Goal: Task Accomplishment & Management: Complete application form

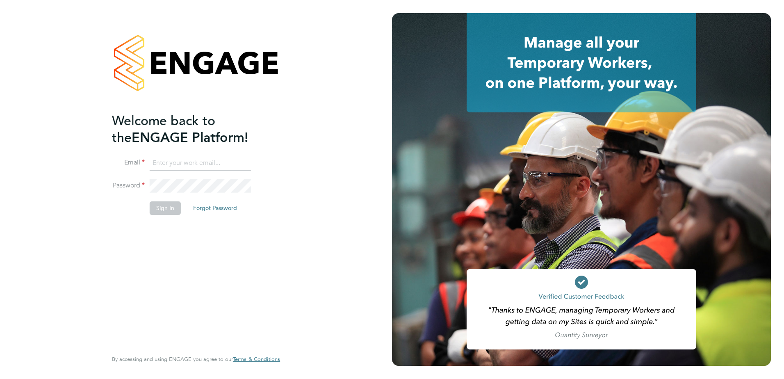
click at [172, 161] on input at bounding box center [200, 163] width 101 height 15
type input "[PERSON_NAME][EMAIL_ADDRESS][PERSON_NAME][DOMAIN_NAME]"
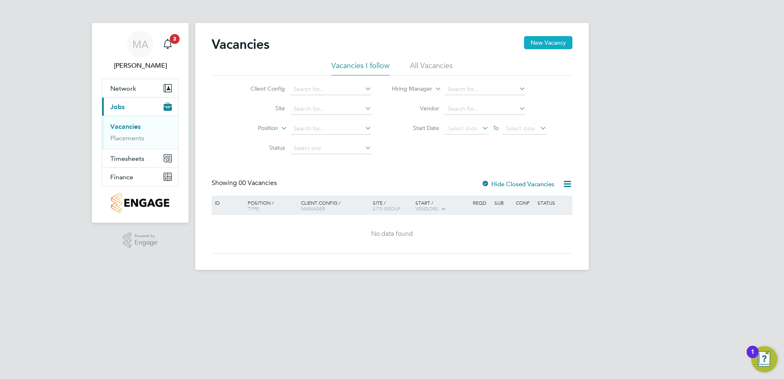
click at [551, 40] on button "New Vacancy" at bounding box center [548, 42] width 48 height 13
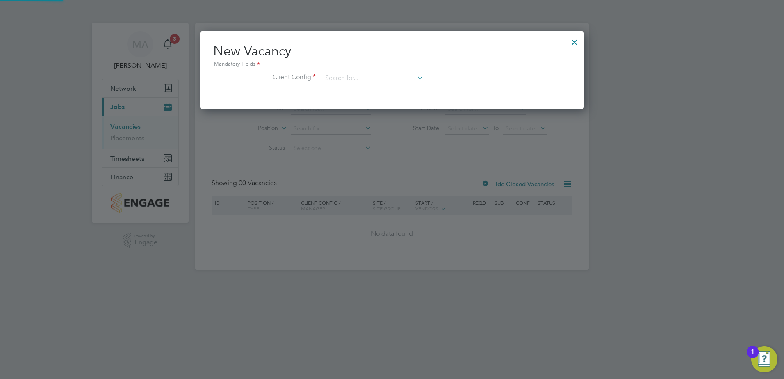
scroll to position [78, 384]
click at [346, 75] on input at bounding box center [372, 78] width 101 height 12
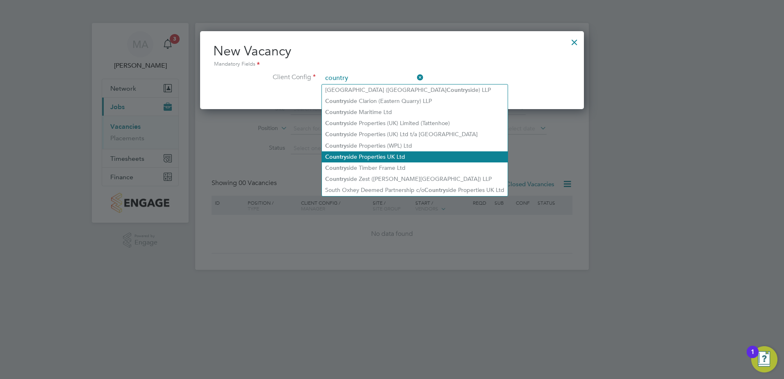
click at [399, 153] on li "Country side Properties UK Ltd" at bounding box center [415, 156] width 186 height 11
type input "Countryside Properties UK Ltd"
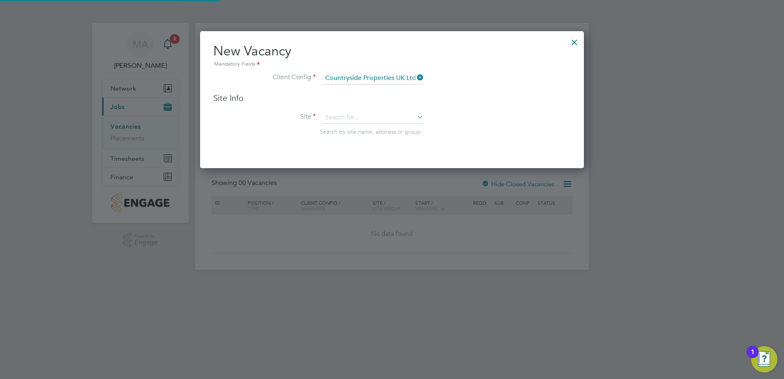
scroll to position [137, 384]
click at [355, 120] on input at bounding box center [372, 118] width 101 height 12
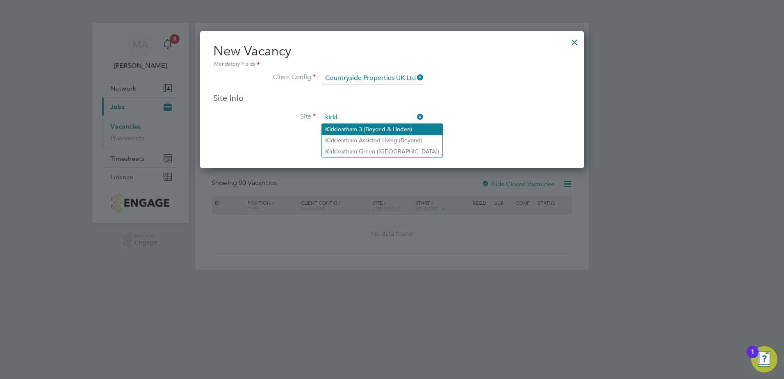
click at [368, 130] on li "Kirkl eatham 3 (Beyond & Linden)" at bounding box center [382, 129] width 121 height 11
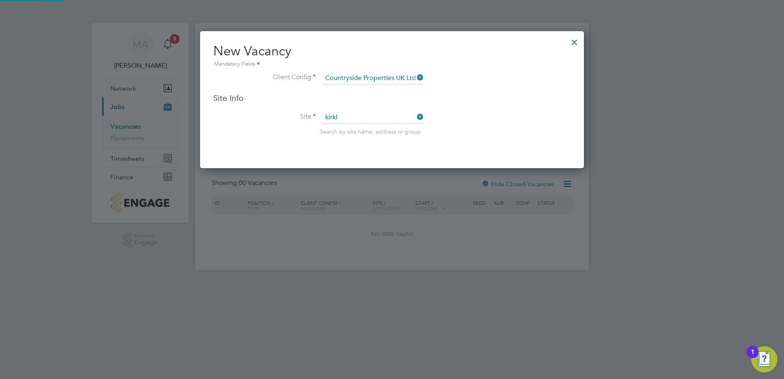
type input "Kirkleatham 3 (Beyond & Linden)"
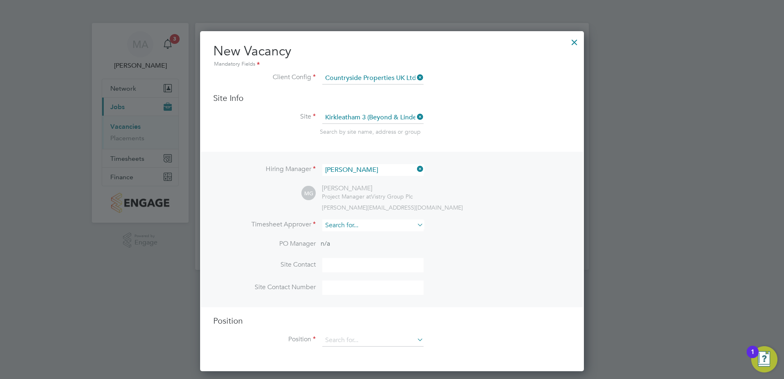
click at [352, 226] on input at bounding box center [372, 225] width 101 height 12
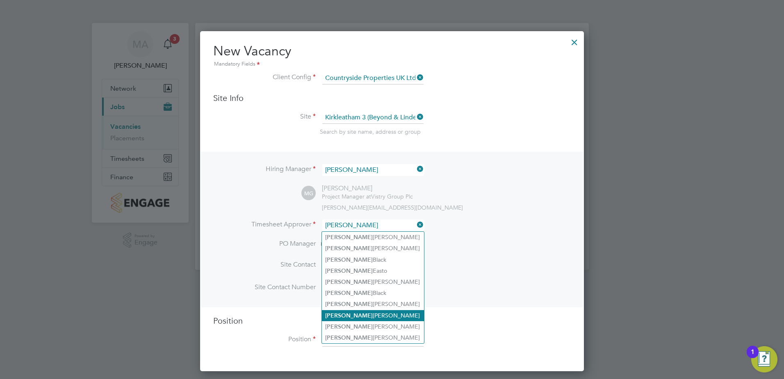
click at [371, 310] on li "Michael Gerraghty" at bounding box center [373, 315] width 102 height 11
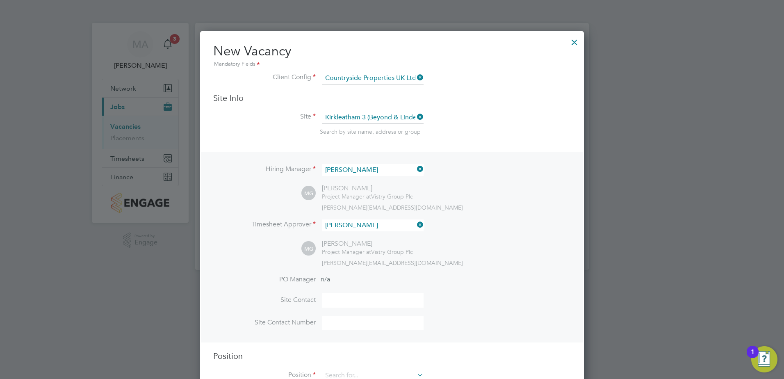
type input "Michael Gerraghty"
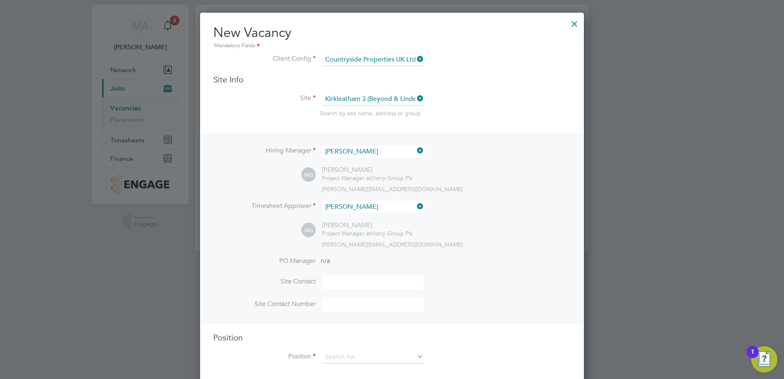
scroll to position [28, 0]
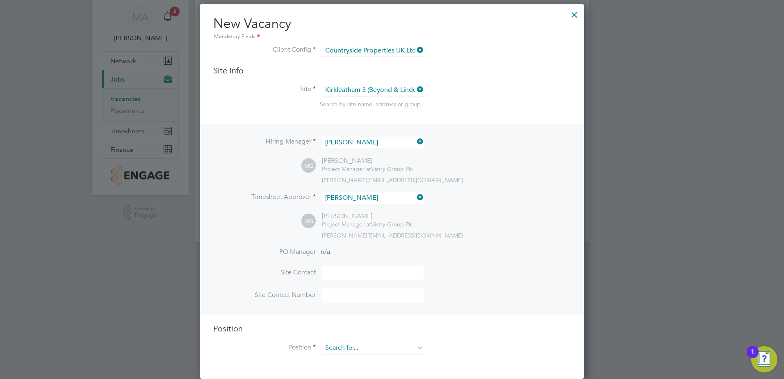
click at [377, 348] on input at bounding box center [372, 348] width 101 height 12
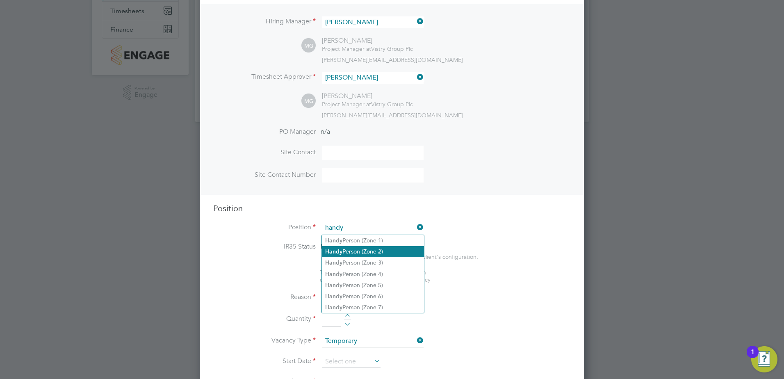
scroll to position [151, 0]
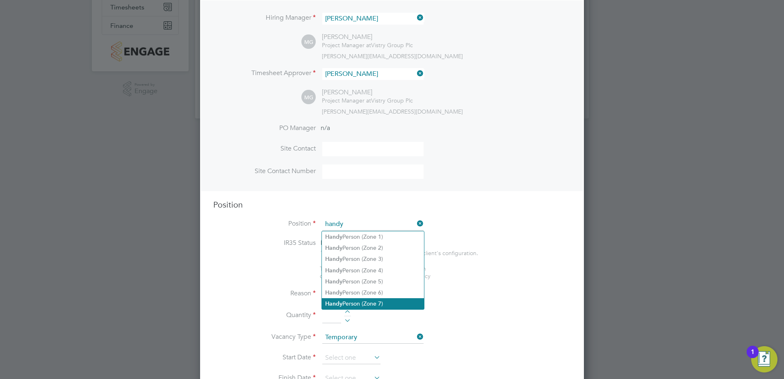
click at [387, 303] on li "Handy Person (Zone 7)" at bounding box center [373, 303] width 102 height 11
type input "Handy Person (Zone 7)"
type textarea "• Perform repair and maintenance tasks on doors, furniture, fixtures and applia…"
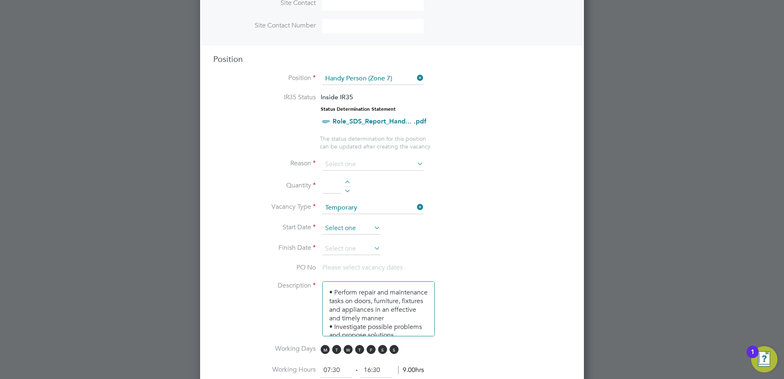
scroll to position [315, 0]
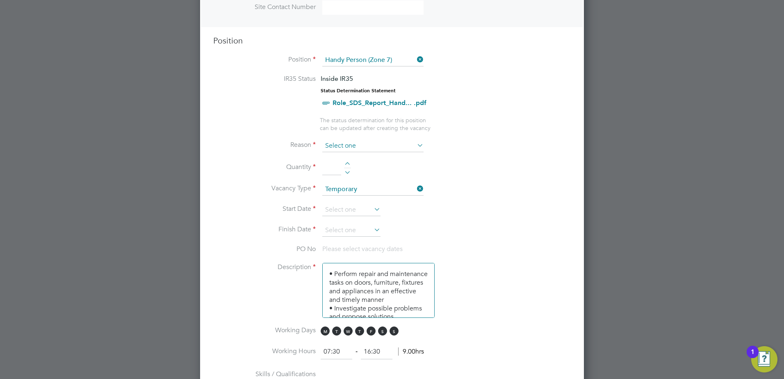
click at [355, 145] on input at bounding box center [372, 146] width 101 height 12
click at [353, 171] on li "Holiday" at bounding box center [373, 168] width 102 height 11
type input "Holiday"
click at [346, 164] on div at bounding box center [347, 165] width 7 height 6
type input "1"
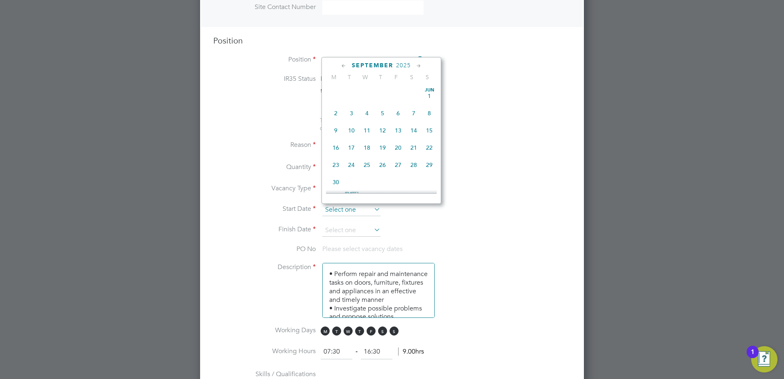
click at [351, 212] on input at bounding box center [351, 210] width 58 height 12
click at [337, 111] on span "22" at bounding box center [336, 105] width 16 height 16
type input "22 Sep 2025"
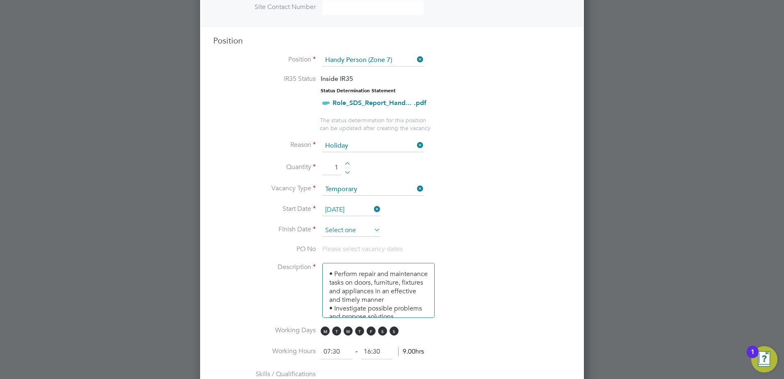
click at [367, 230] on input at bounding box center [351, 230] width 58 height 12
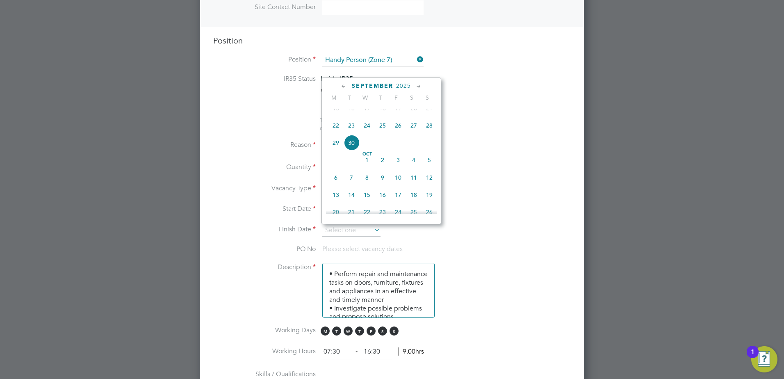
click at [431, 185] on span "12" at bounding box center [429, 178] width 16 height 16
type input "12 Oct 2025"
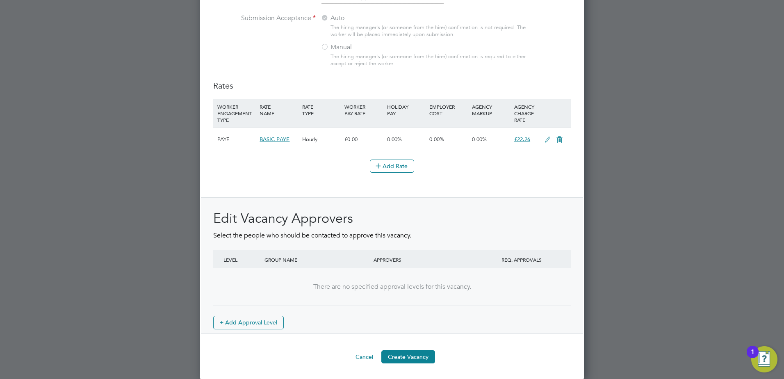
scroll to position [890, 0]
click at [410, 357] on button "Create Vacancy" at bounding box center [408, 355] width 54 height 13
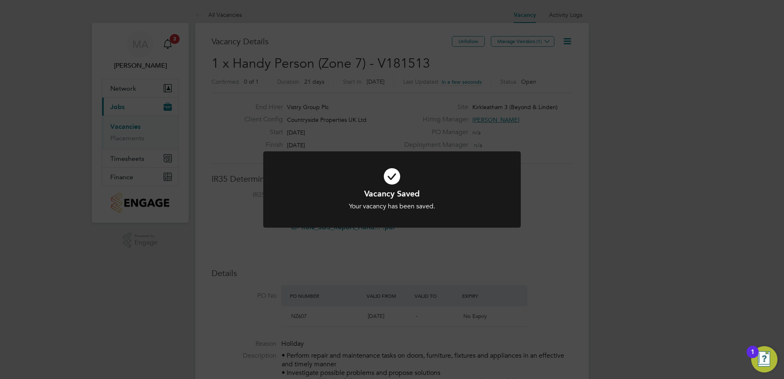
click at [409, 199] on div "Vacancy Saved Your vacancy has been saved. Cancel Okay" at bounding box center [391, 199] width 213 height 23
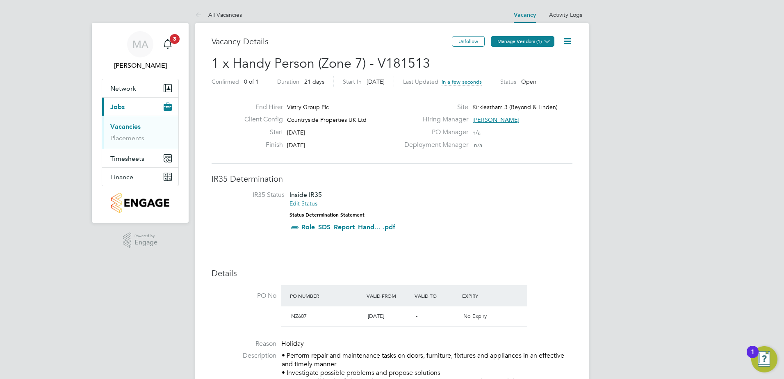
click at [521, 42] on button "Manage Vendors (1)" at bounding box center [523, 41] width 64 height 11
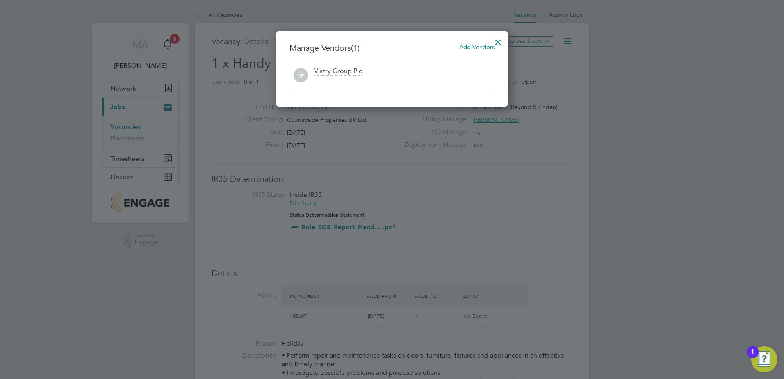
click at [474, 44] on span "Add Vendors" at bounding box center [476, 47] width 35 height 8
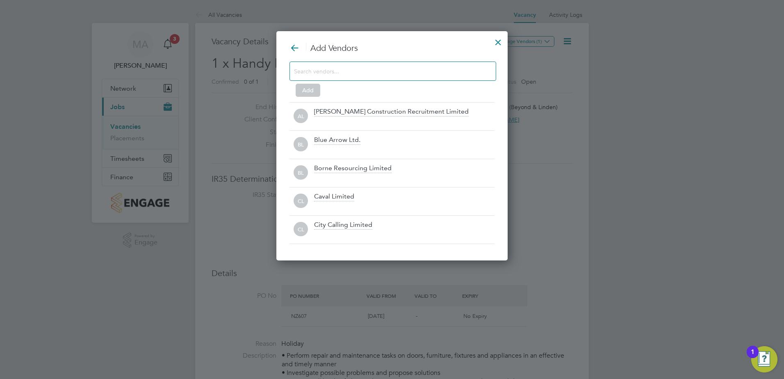
click at [373, 74] on input at bounding box center [386, 71] width 184 height 11
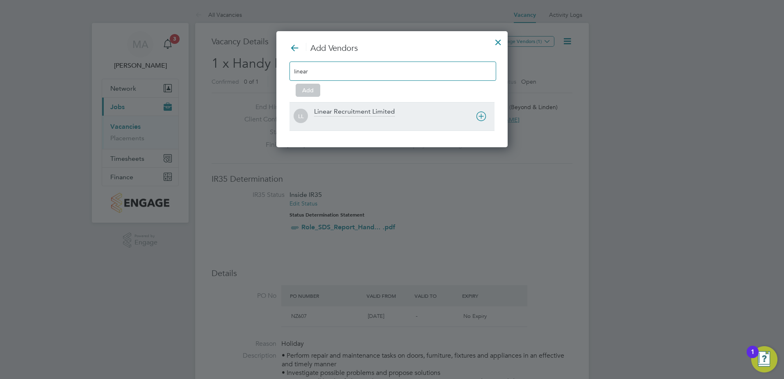
type input "linear"
click at [480, 119] on icon at bounding box center [481, 116] width 10 height 10
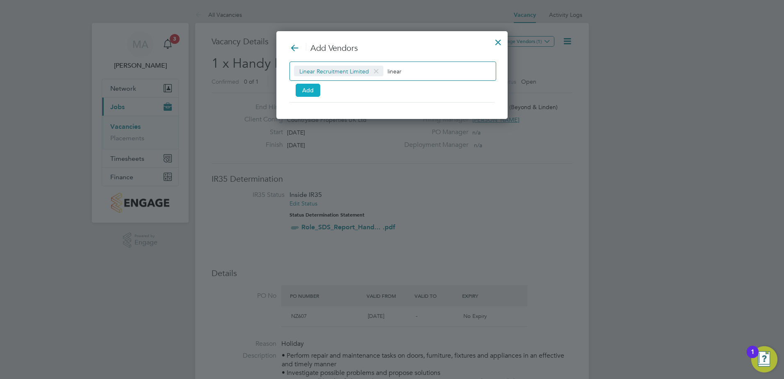
click at [307, 89] on button "Add" at bounding box center [308, 90] width 25 height 13
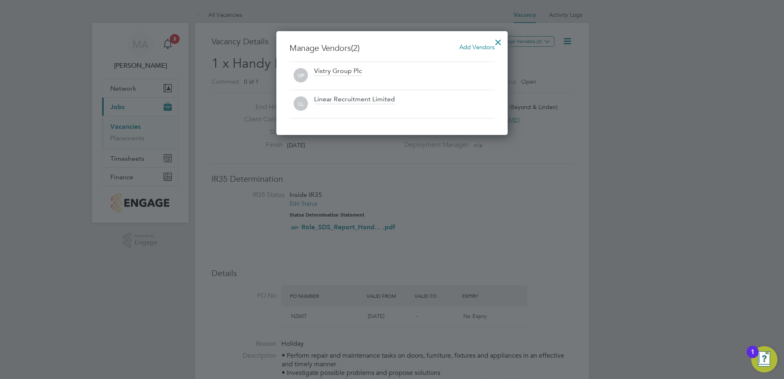
click at [500, 41] on div at bounding box center [498, 40] width 15 height 15
